Goal: Register for event/course

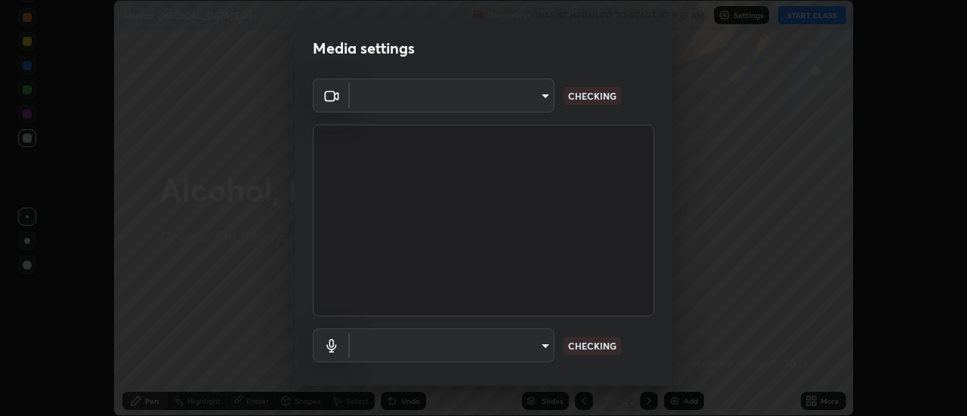
scroll to position [416, 967]
type input "23da489c54a8f321507203ee1c1a7616a9b55d7f1cc153d5c66965d84cf98d1f"
click at [529, 353] on body "Erase all Alcohol, [MEDICAL_DATA] Ether Recording WAS SCHEDULED TO START AT 9:1…" at bounding box center [483, 208] width 967 height 416
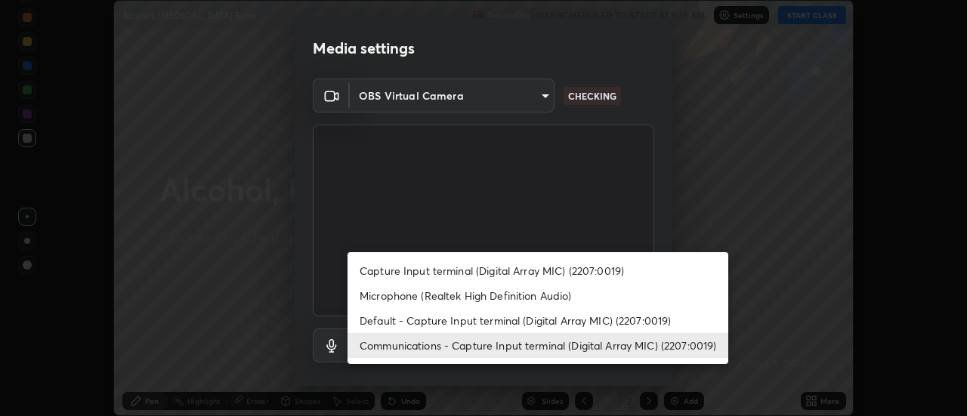
click at [505, 317] on li "Default - Capture Input terminal (Digital Array MIC) (2207:0019)" at bounding box center [537, 320] width 381 height 25
type input "default"
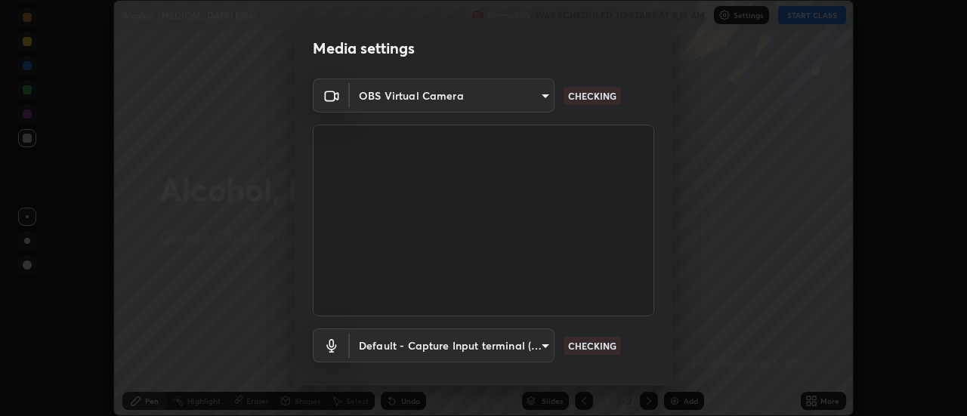
scroll to position [79, 0]
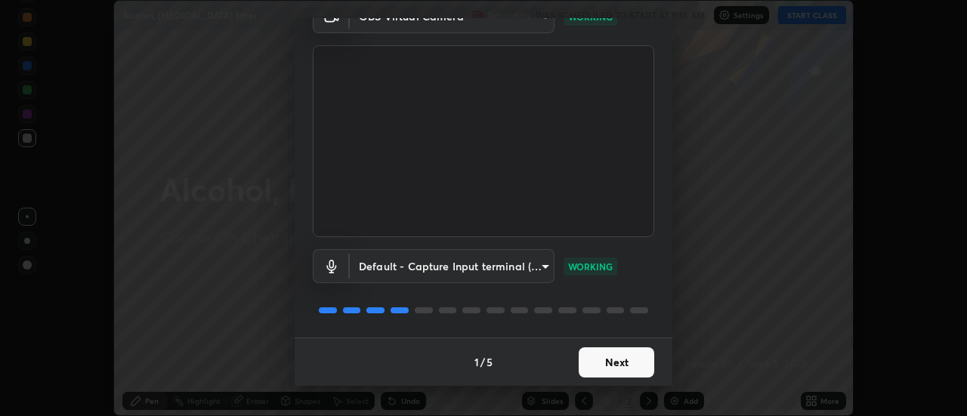
click at [628, 363] on button "Next" at bounding box center [617, 362] width 76 height 30
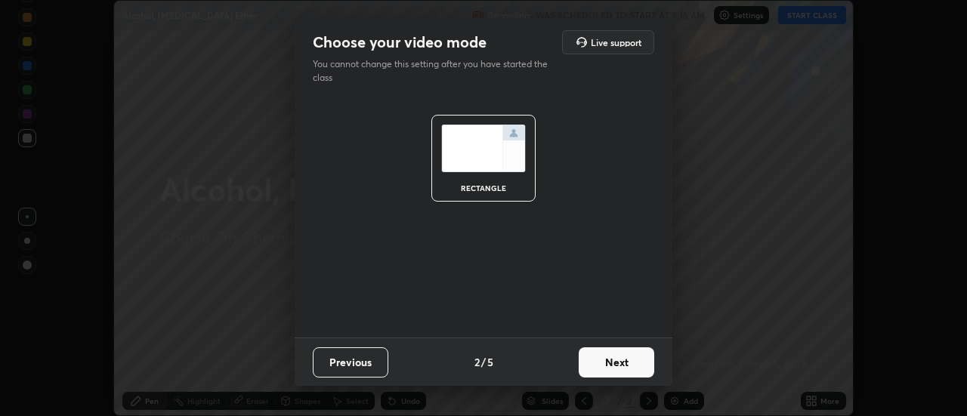
scroll to position [0, 0]
click at [628, 368] on button "Next" at bounding box center [617, 362] width 76 height 30
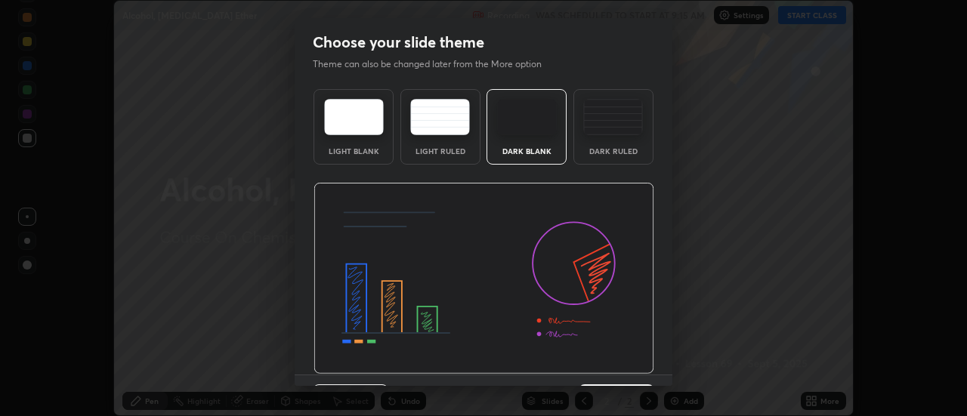
scroll to position [37, 0]
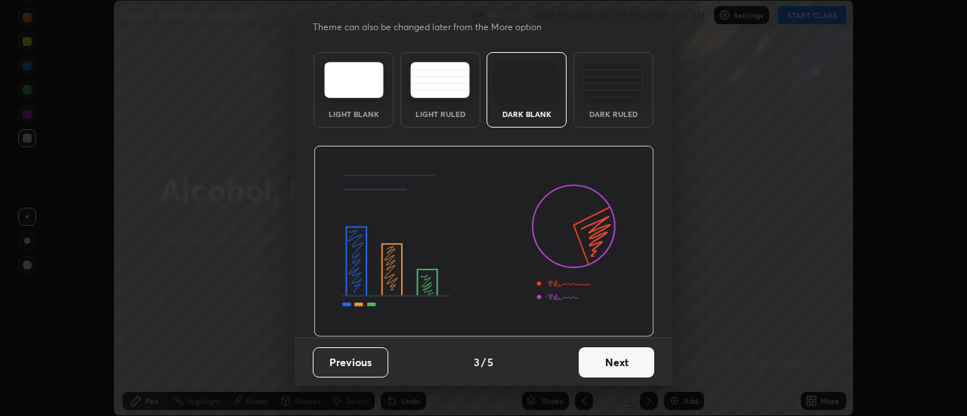
click at [628, 355] on button "Next" at bounding box center [617, 362] width 76 height 30
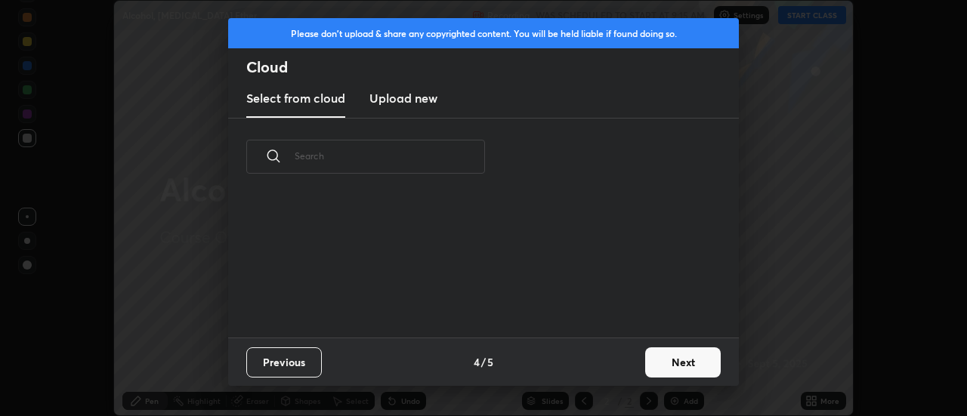
click at [672, 369] on button "Next" at bounding box center [683, 362] width 76 height 30
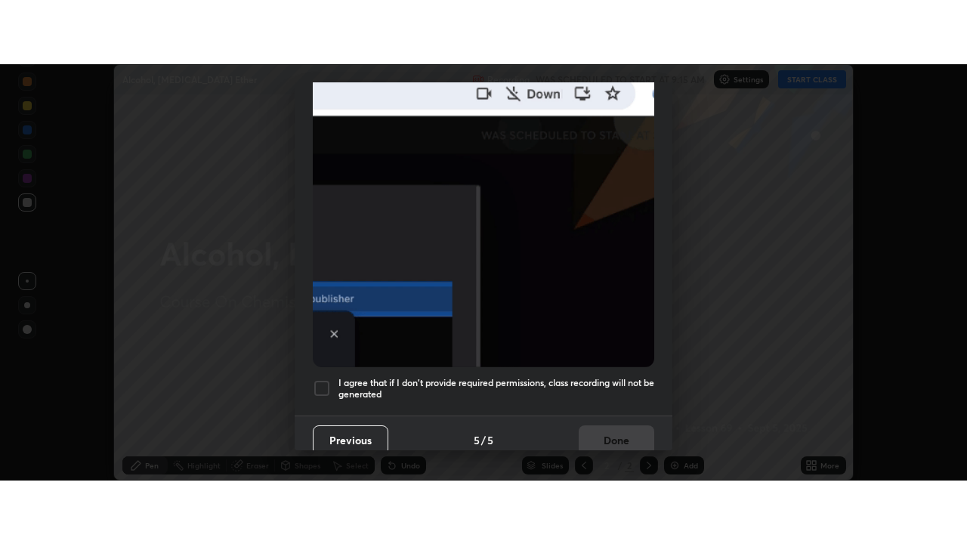
scroll to position [387, 0]
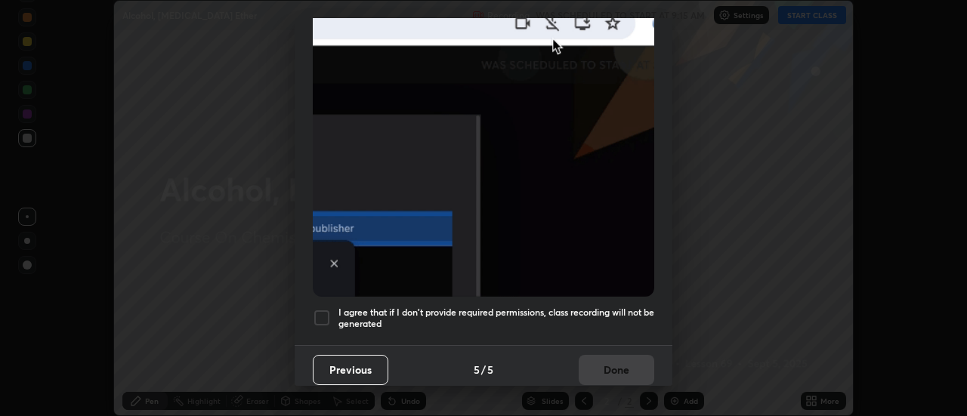
click at [603, 307] on h5 "I agree that if I don't provide required permissions, class recording will not …" at bounding box center [496, 318] width 316 height 23
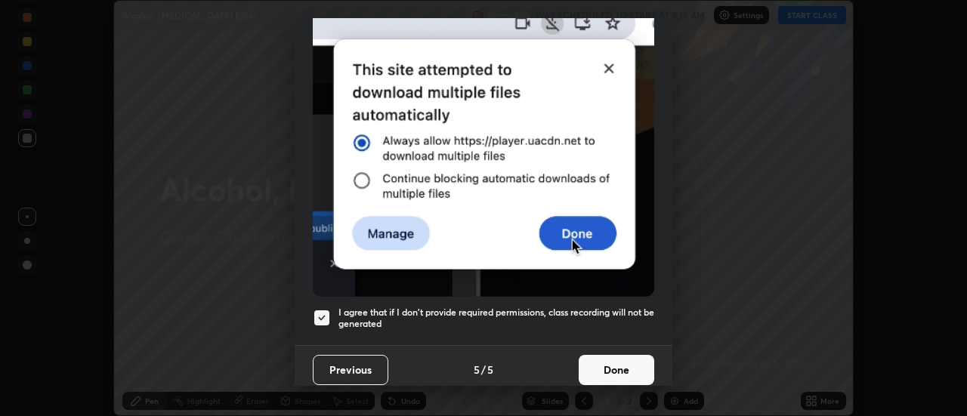
click at [606, 364] on button "Done" at bounding box center [617, 370] width 76 height 30
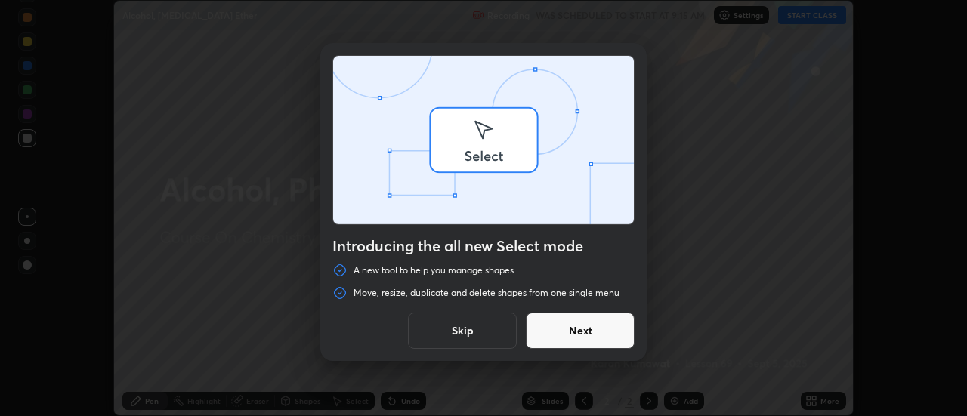
click at [819, 402] on div "Introducing the all new Select mode A new tool to help you manage shapes Move, …" at bounding box center [483, 208] width 967 height 416
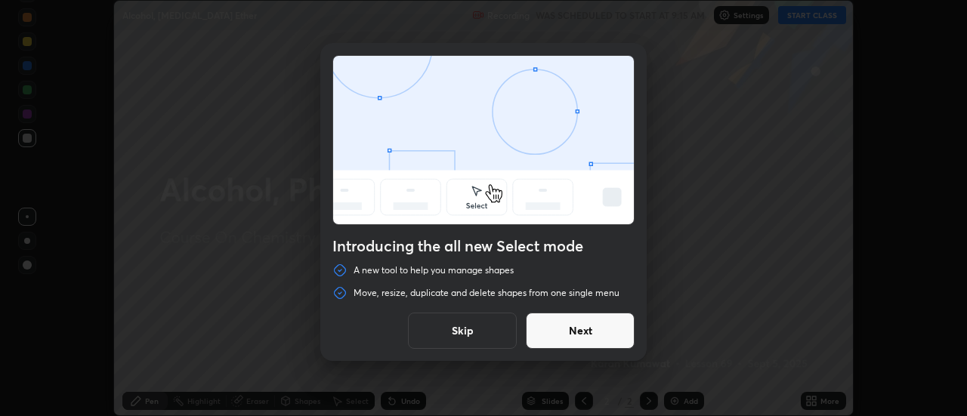
click at [493, 329] on button "Skip" at bounding box center [462, 331] width 109 height 36
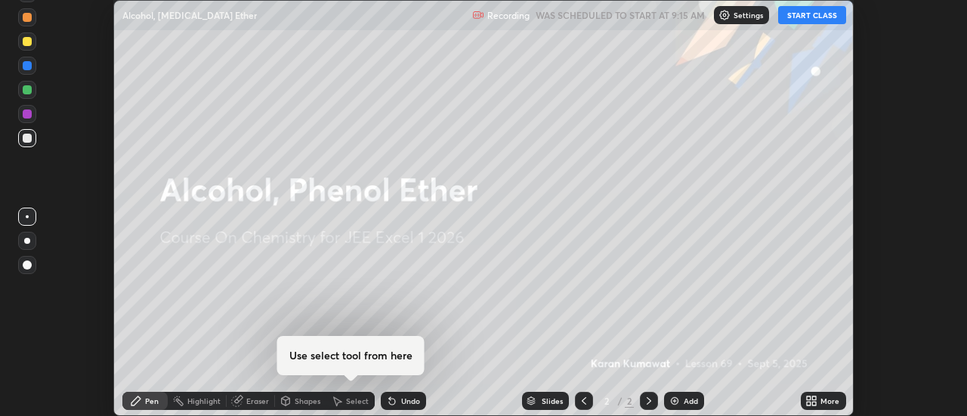
click at [820, 403] on div "More" at bounding box center [823, 401] width 45 height 18
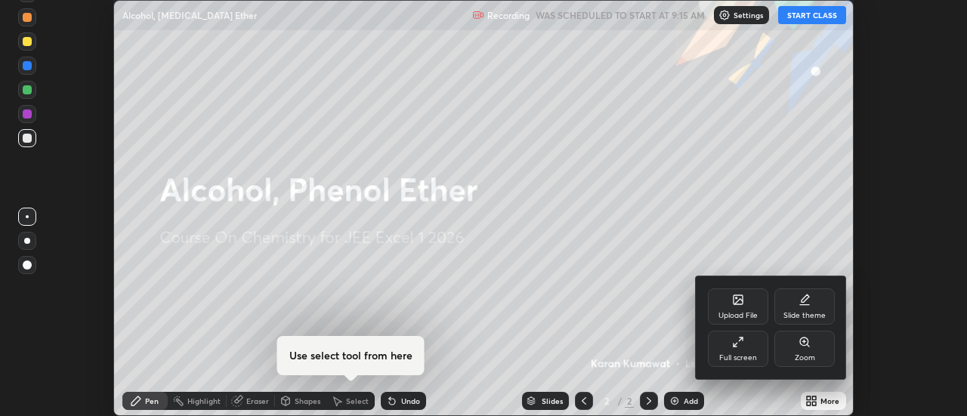
click at [736, 356] on div "Full screen" at bounding box center [738, 358] width 38 height 8
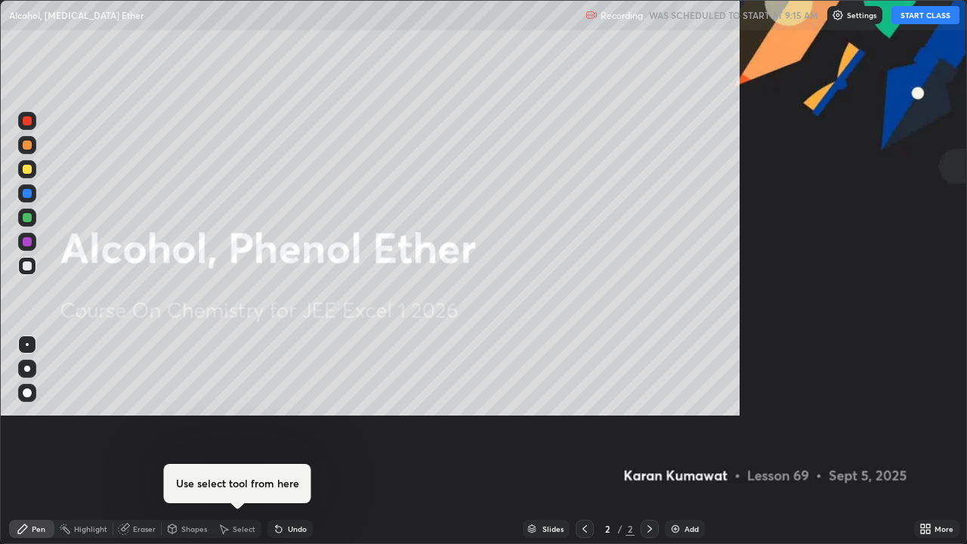
scroll to position [544, 967]
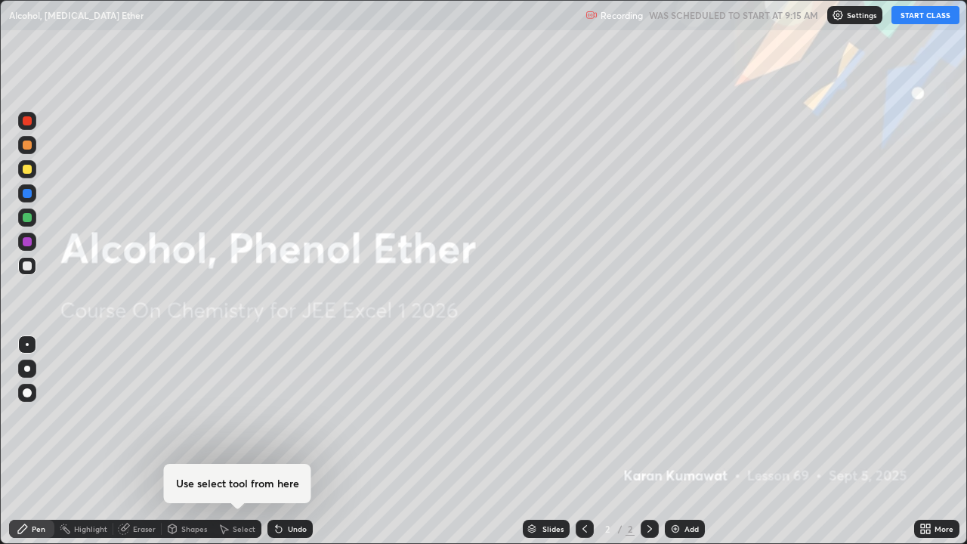
click at [915, 17] on button "START CLASS" at bounding box center [925, 15] width 68 height 18
